Goal: Information Seeking & Learning: Learn about a topic

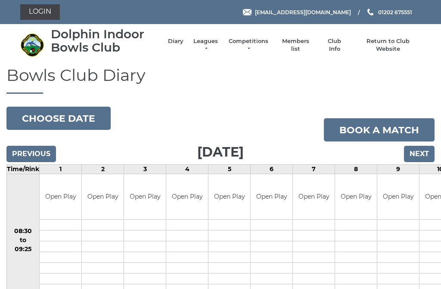
click at [200, 41] on link "Leagues" at bounding box center [205, 44] width 27 height 15
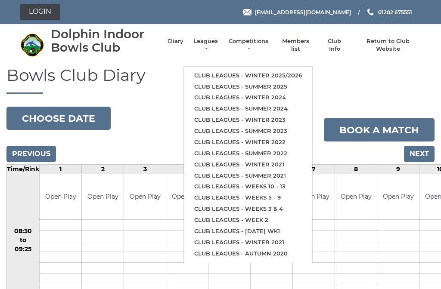
click at [259, 70] on link "Club leagues - Winter 2025/2026" at bounding box center [248, 75] width 128 height 11
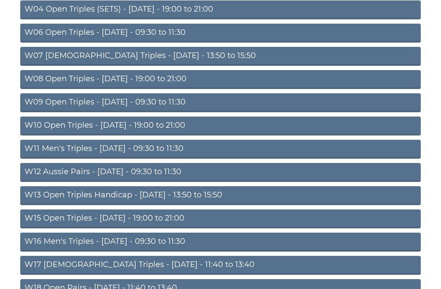
scroll to position [189, 0]
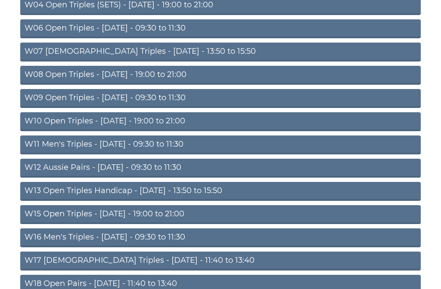
click at [85, 213] on link "W15 Open Triples - Thursday - 19:00 to 21:00" at bounding box center [220, 214] width 400 height 19
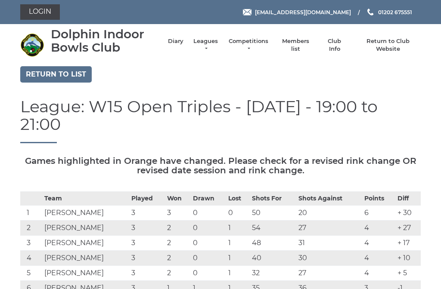
click at [46, 71] on link "Return to list" at bounding box center [55, 74] width 71 height 16
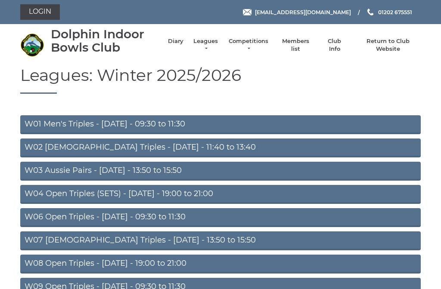
click at [229, 139] on link "W02 Ladies Triples - Monday - 11:40 to 13:40" at bounding box center [220, 148] width 400 height 19
click at [198, 145] on link "W02 Ladies Triples - Monday - 11:40 to 13:40" at bounding box center [220, 148] width 400 height 19
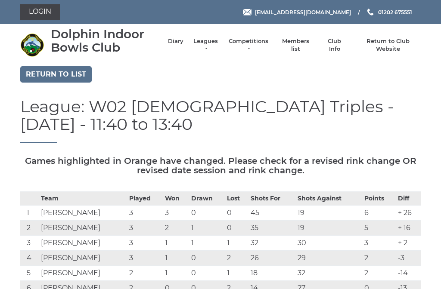
click at [45, 67] on link "Return to list" at bounding box center [55, 74] width 71 height 16
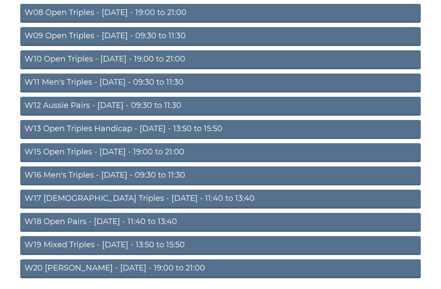
scroll to position [253, 0]
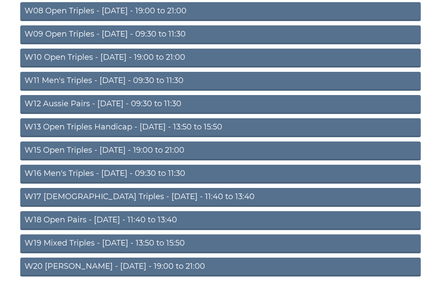
click at [74, 244] on link "W19 Mixed Triples - [DATE] - 13:50 to 15:50" at bounding box center [220, 243] width 400 height 19
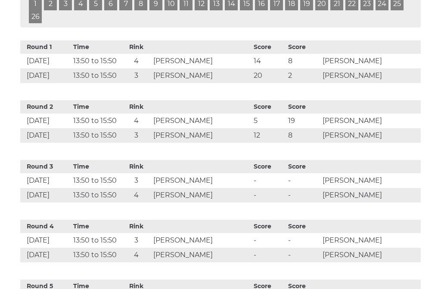
scroll to position [309, 0]
